Goal: Information Seeking & Learning: Learn about a topic

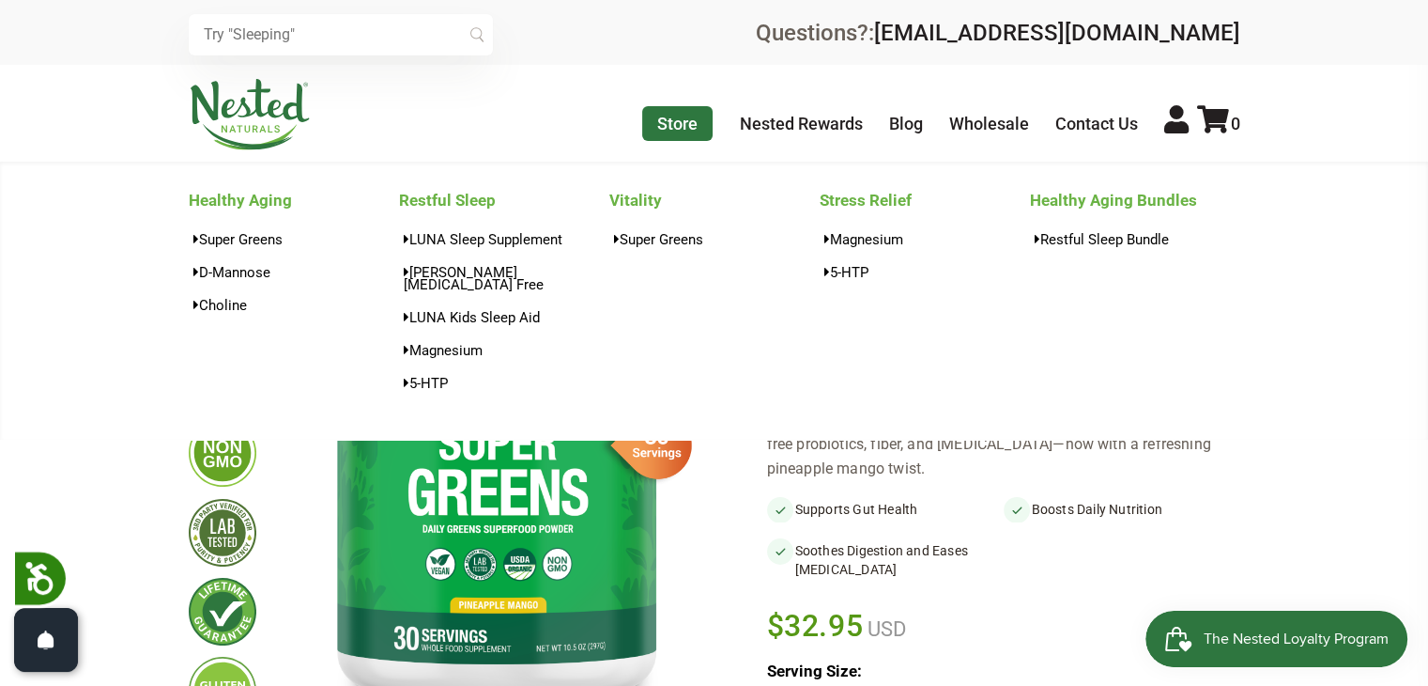
click at [645, 121] on link "Store" at bounding box center [677, 123] width 70 height 35
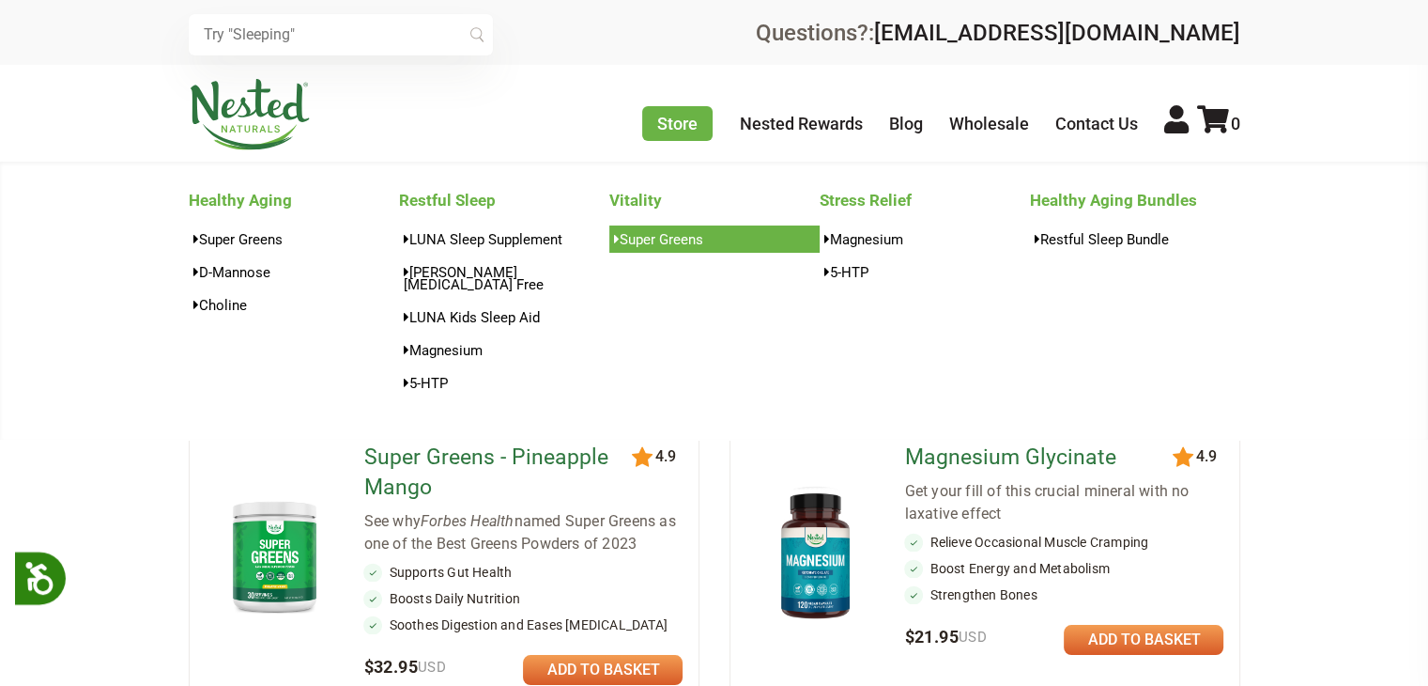
click at [646, 244] on link "Super Greens" at bounding box center [714, 238] width 210 height 27
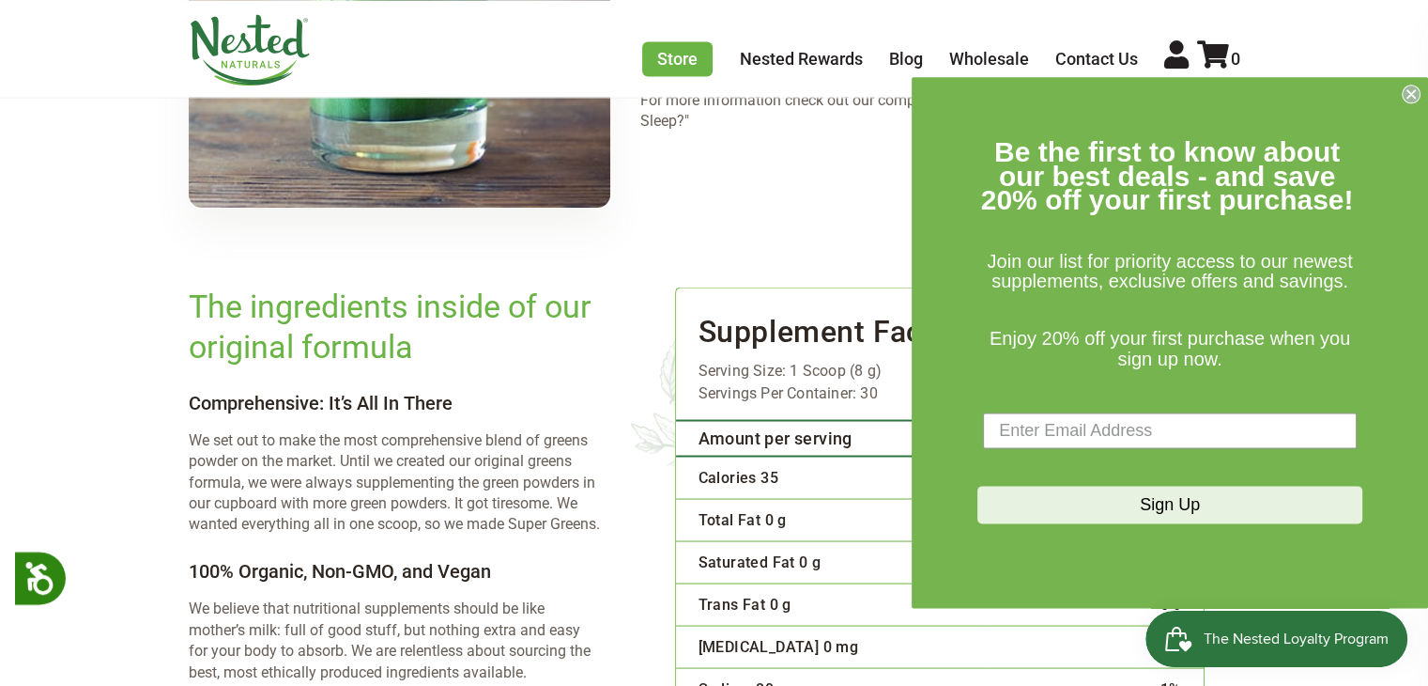
scroll to position [3663, 0]
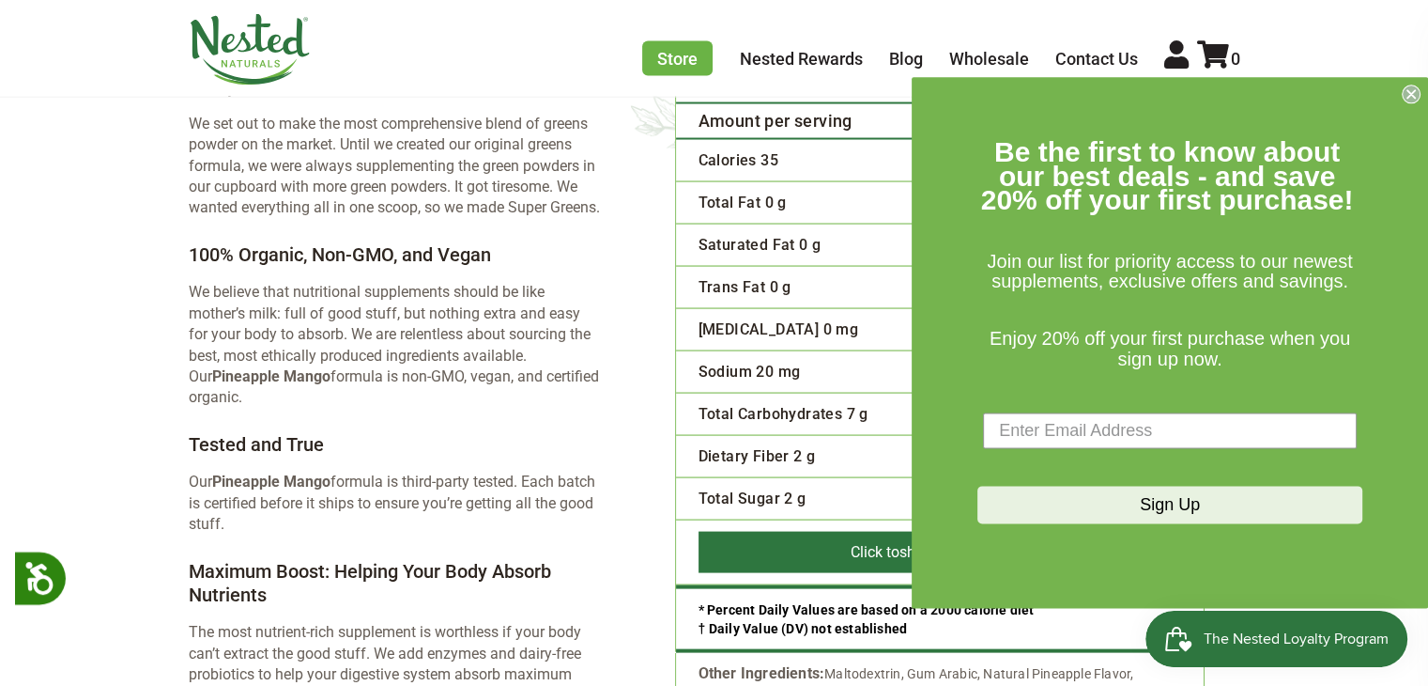
click at [1412, 100] on circle "Close dialog" at bounding box center [1412, 94] width 18 height 18
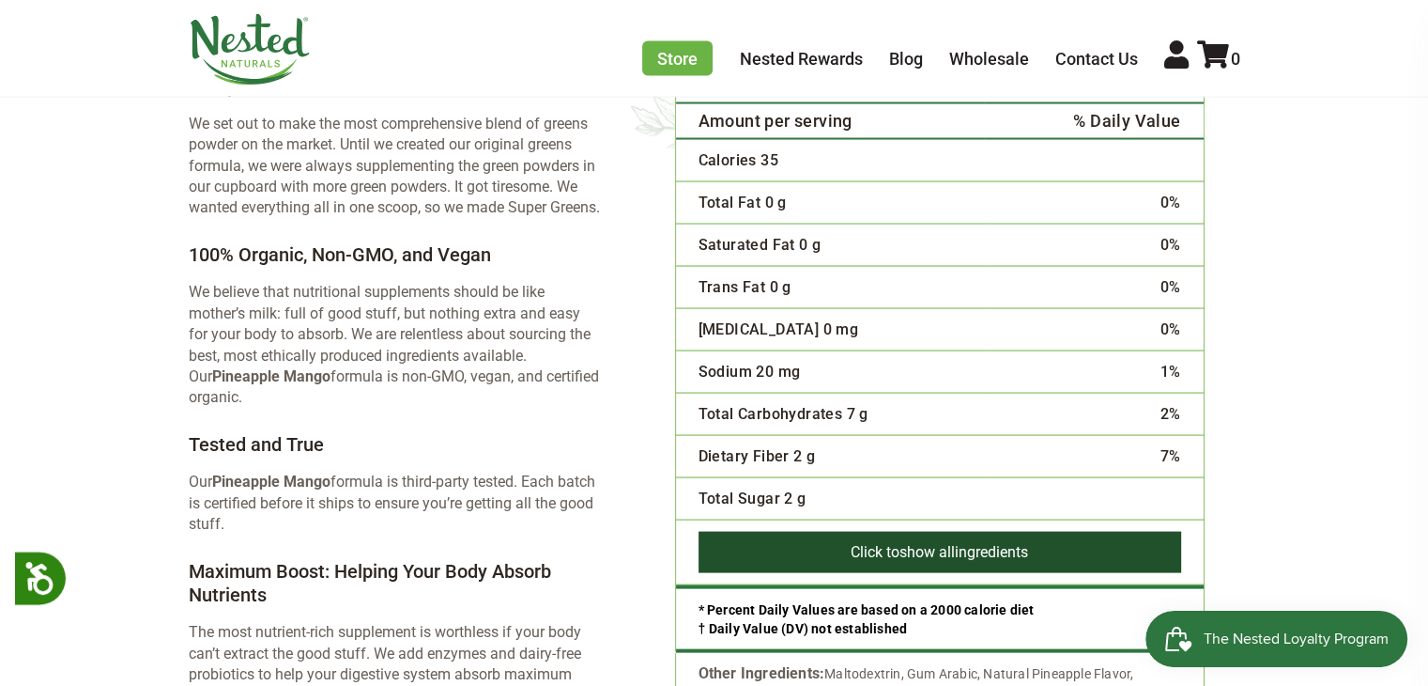
click at [991, 532] on button "Click to show all ingredients" at bounding box center [940, 552] width 483 height 41
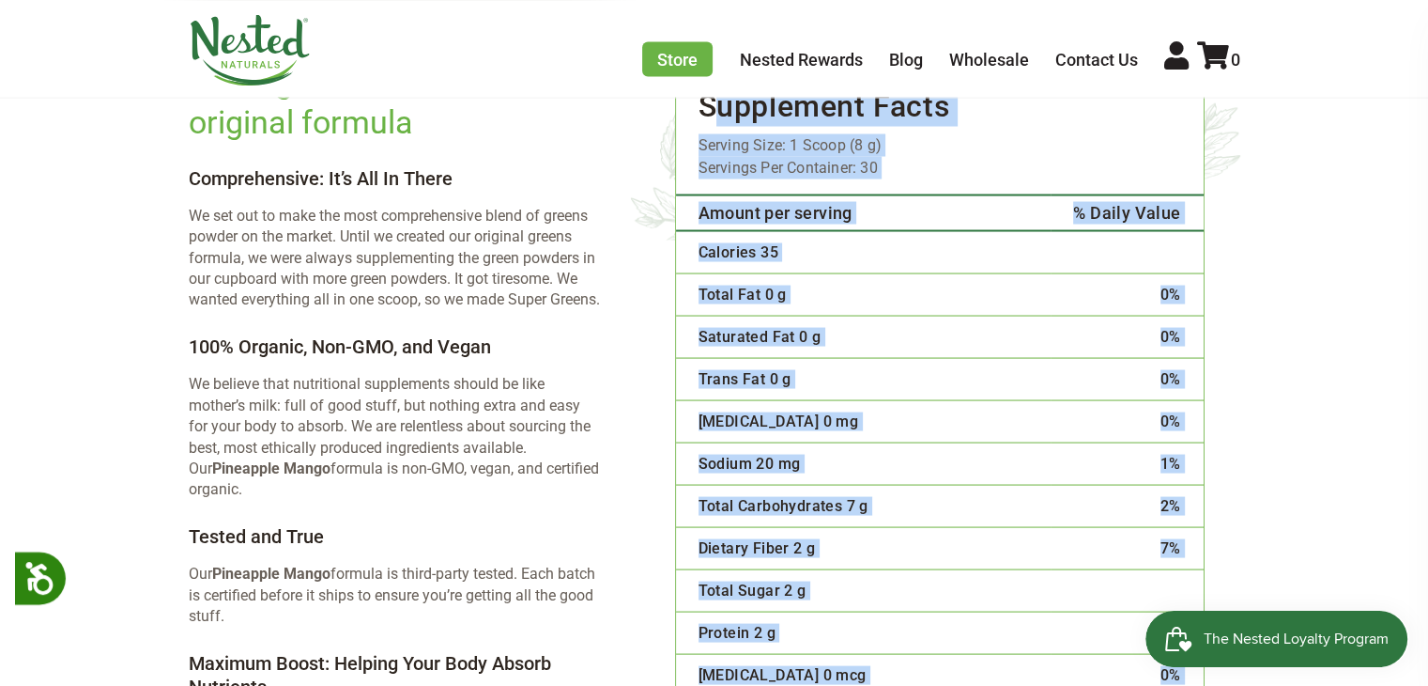
scroll to position [3475, 0]
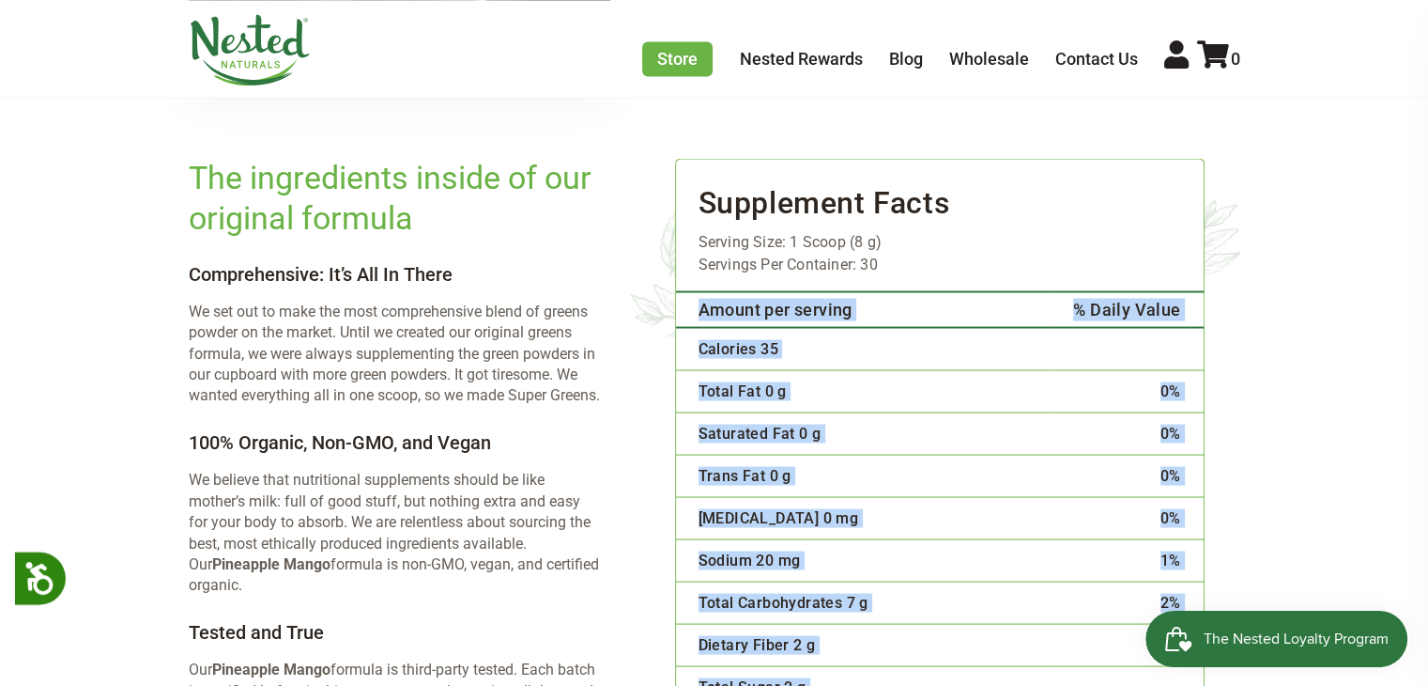
drag, startPoint x: 955, startPoint y: 497, endPoint x: 688, endPoint y: 253, distance: 361.6
copy table "Amount per serving % Daily Value Calories 35 Total Fat 0 g 0% Saturated Fat 0 g…"
